Goal: Navigation & Orientation: Find specific page/section

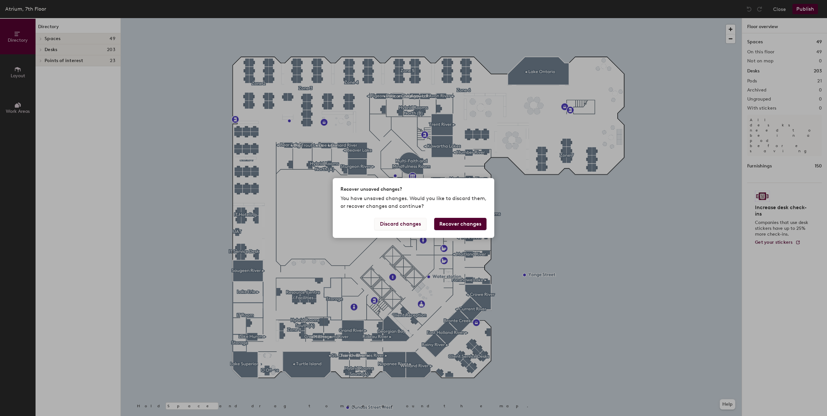
click at [403, 224] on button "Discard changes" at bounding box center [400, 224] width 52 height 12
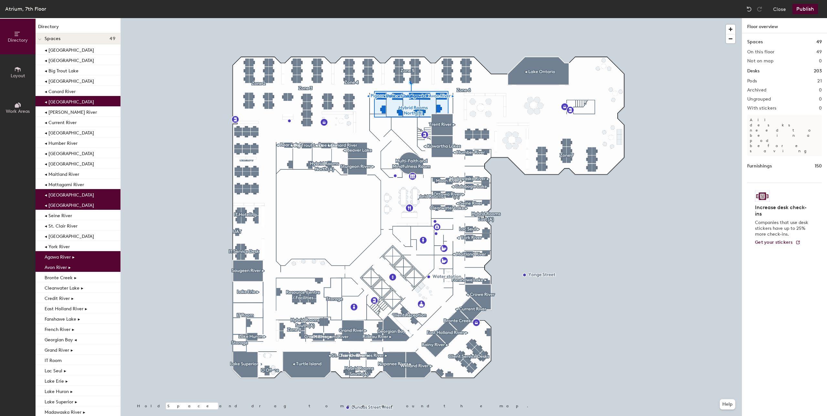
click at [21, 64] on button "Layout" at bounding box center [18, 72] width 36 height 36
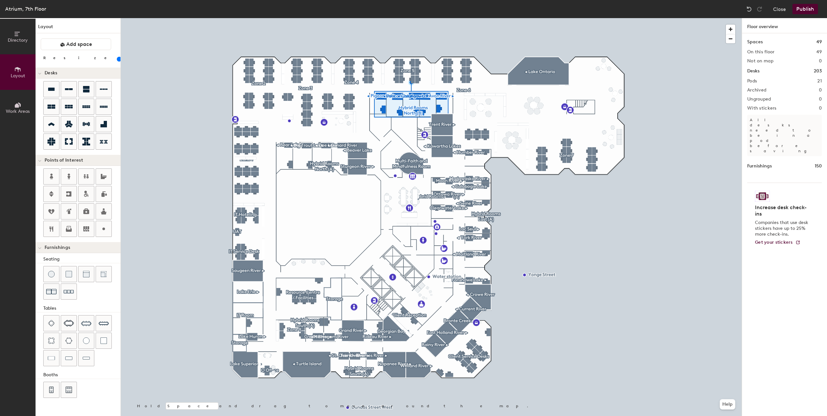
click at [24, 34] on button "Directory" at bounding box center [18, 37] width 36 height 36
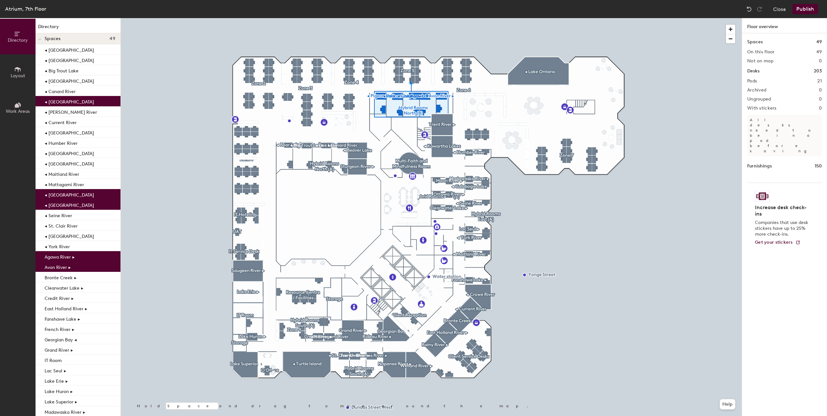
click at [42, 39] on div at bounding box center [40, 38] width 8 height 11
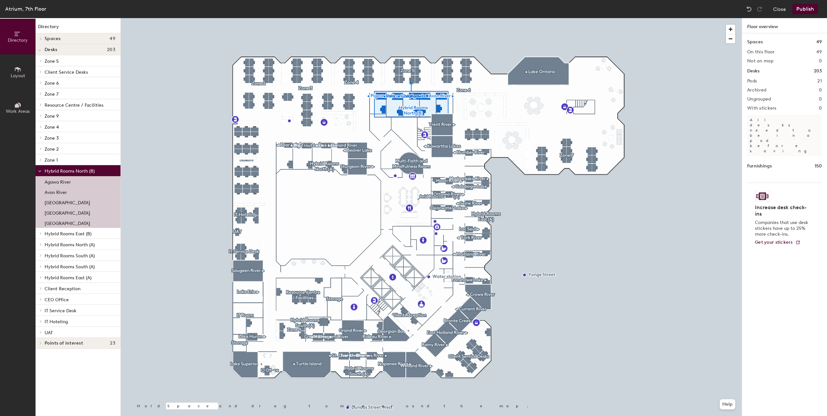
click at [41, 51] on icon at bounding box center [39, 50] width 3 height 3
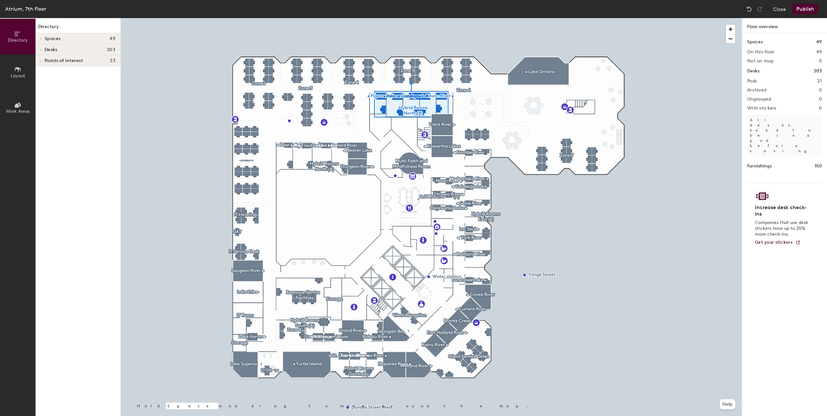
click at [42, 39] on icon at bounding box center [40, 38] width 3 height 3
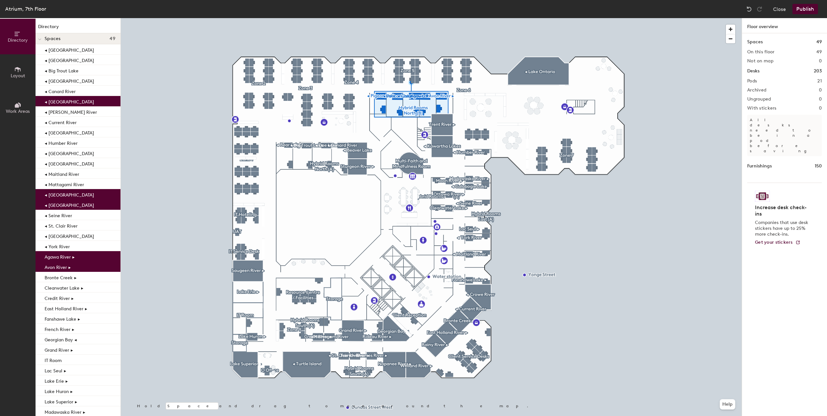
click at [40, 42] on span at bounding box center [39, 39] width 3 height 5
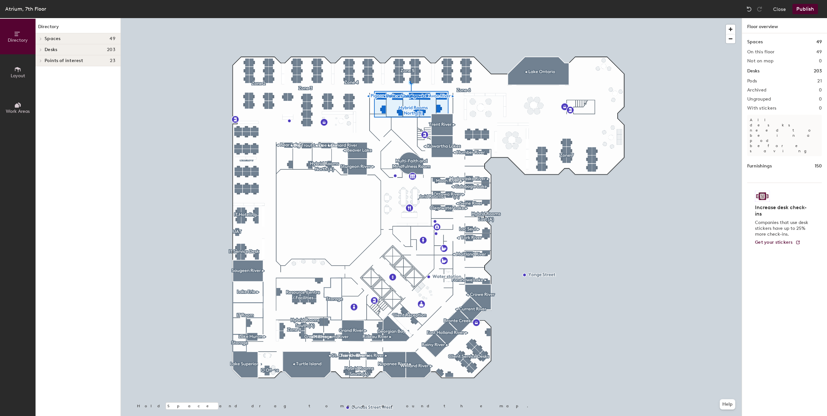
click at [41, 51] on div at bounding box center [40, 49] width 8 height 11
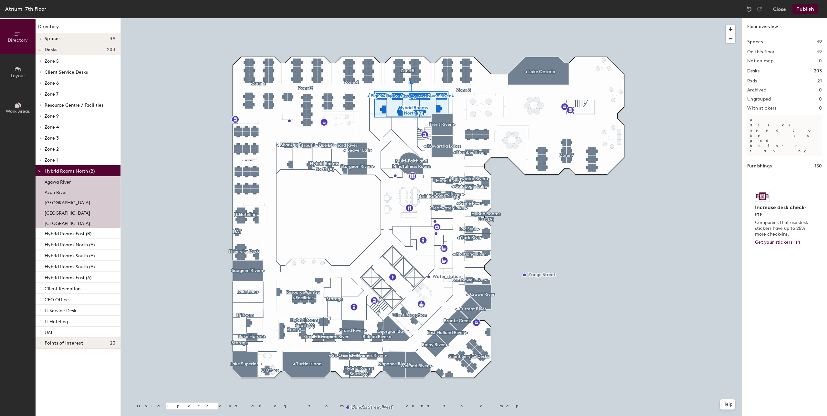
click at [38, 170] on span at bounding box center [39, 170] width 3 height 5
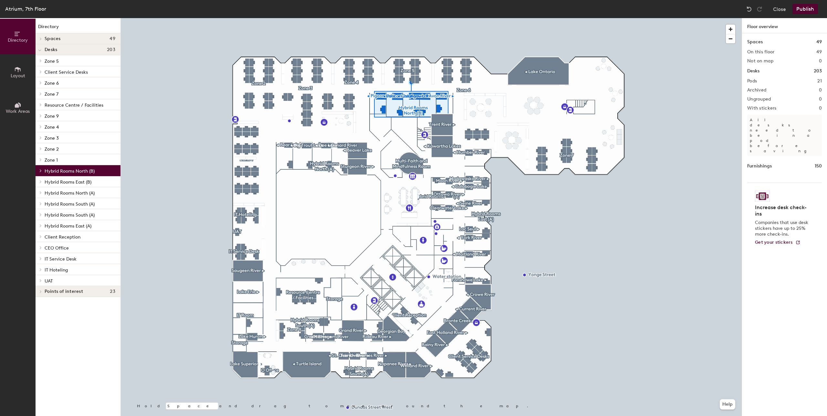
click at [39, 170] on span at bounding box center [39, 170] width 5 height 3
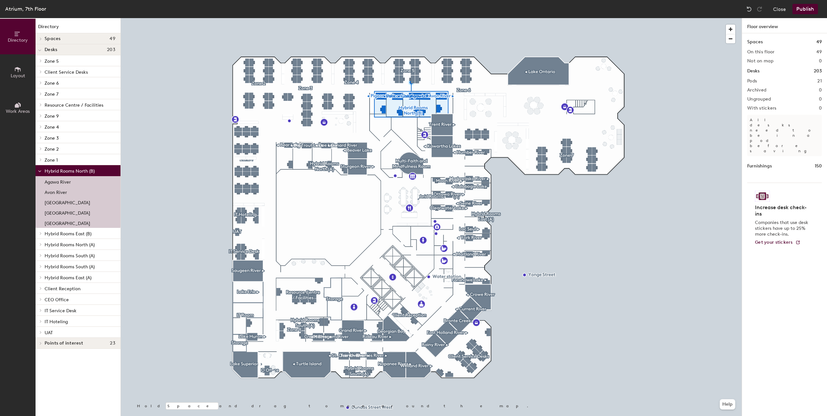
click at [67, 172] on span "Hybrid Rooms North (B)" at bounding box center [70, 170] width 50 height 5
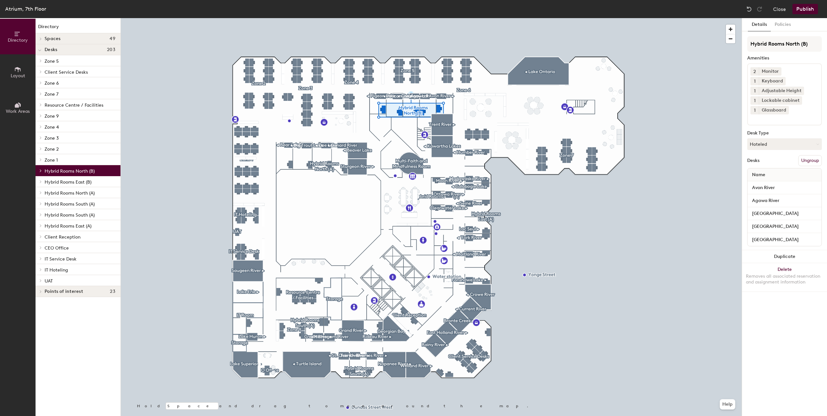
click at [39, 172] on span at bounding box center [39, 170] width 5 height 3
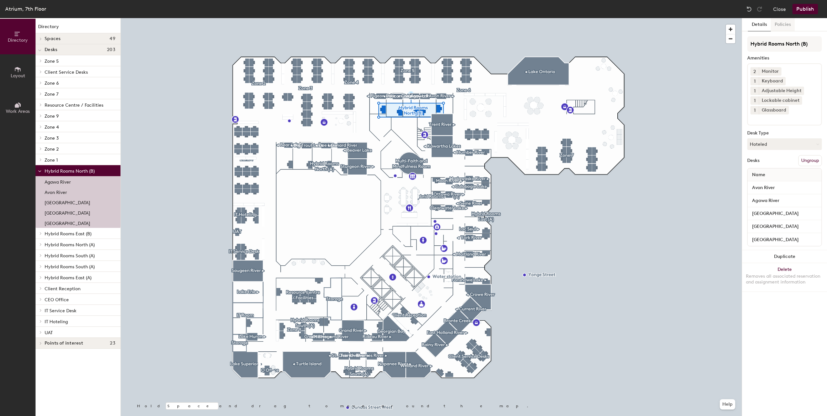
click at [786, 19] on button "Policies" at bounding box center [783, 24] width 24 height 13
